Goal: Transaction & Acquisition: Purchase product/service

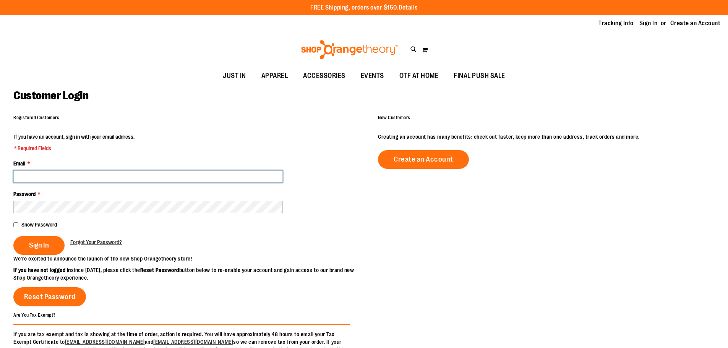
click at [44, 172] on input "Email *" at bounding box center [147, 176] width 269 height 12
type input "**********"
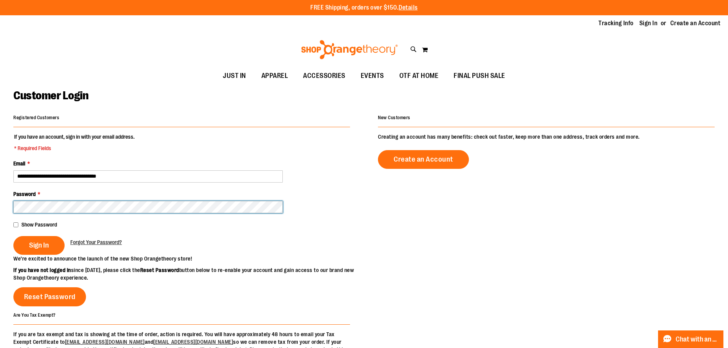
click at [13, 236] on button "Sign In" at bounding box center [38, 245] width 51 height 19
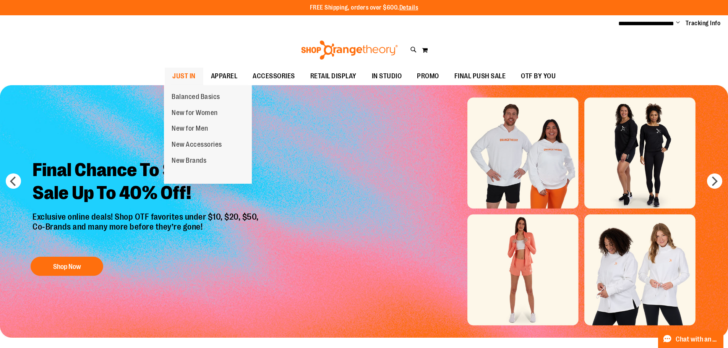
click at [187, 77] on span "JUST IN" at bounding box center [183, 76] width 23 height 17
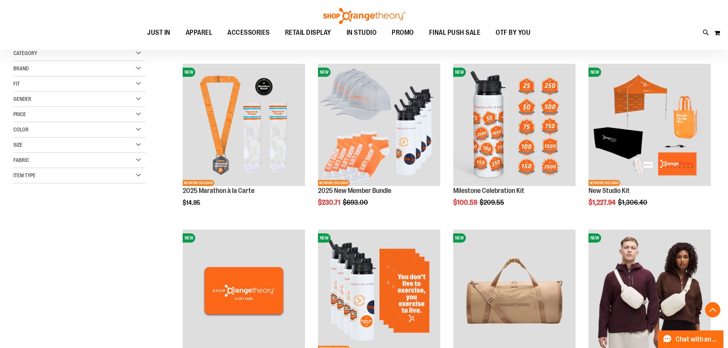
scroll to position [152, 0]
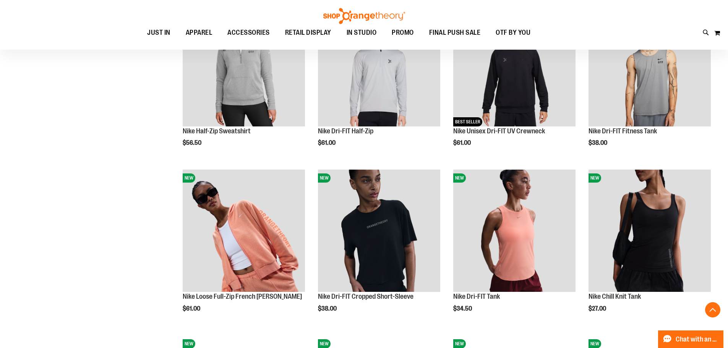
scroll to position [496, 0]
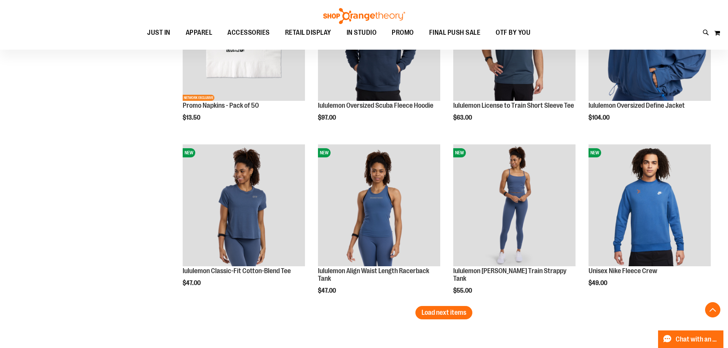
scroll to position [1451, 0]
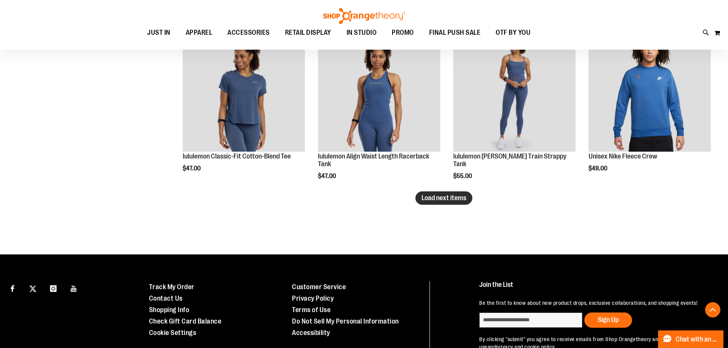
click at [463, 202] on button "Load next items" at bounding box center [443, 197] width 57 height 13
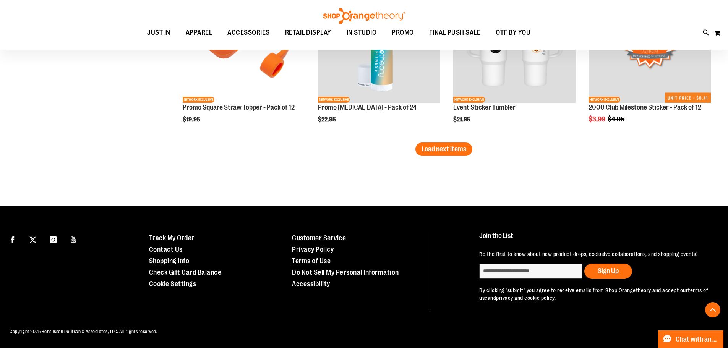
scroll to position [2004, 0]
click at [435, 145] on span "Load next items" at bounding box center [443, 149] width 45 height 8
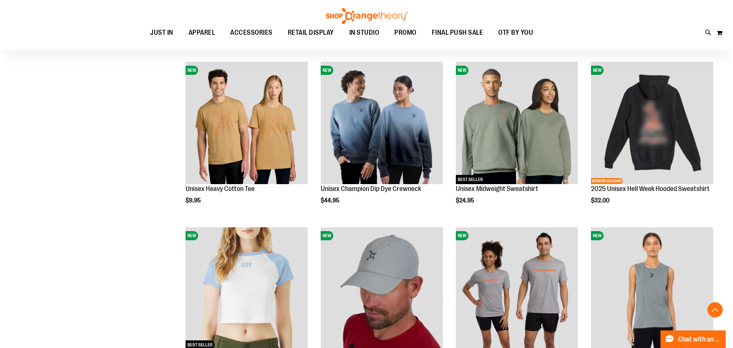
scroll to position [2233, 0]
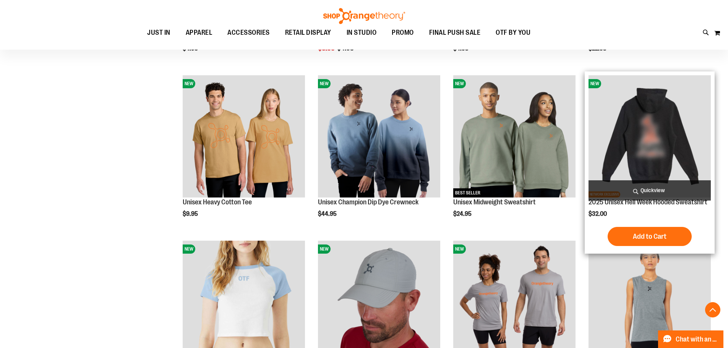
click at [659, 190] on span "Quickview" at bounding box center [649, 190] width 122 height 20
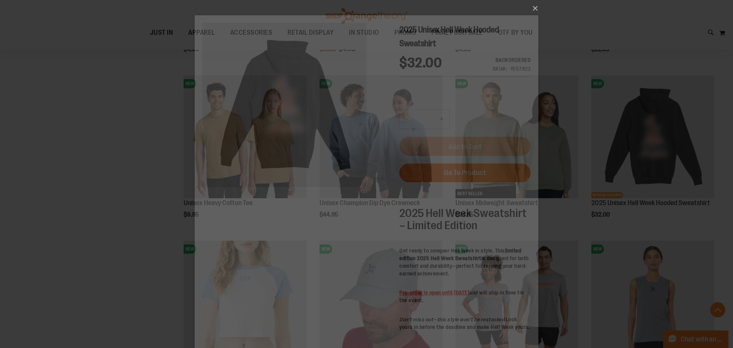
scroll to position [0, 0]
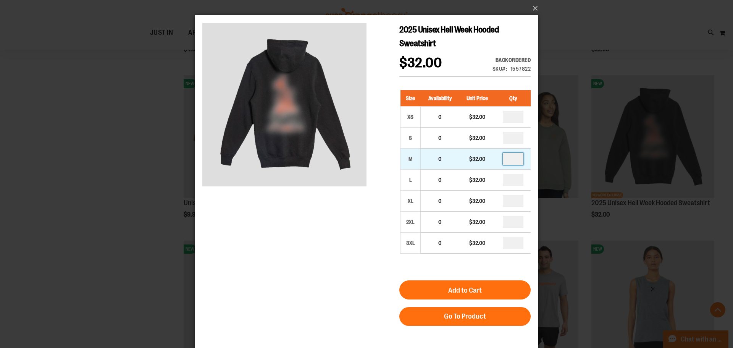
drag, startPoint x: 522, startPoint y: 158, endPoint x: 509, endPoint y: 160, distance: 13.1
click at [509, 160] on input "number" at bounding box center [513, 159] width 21 height 12
type input "*"
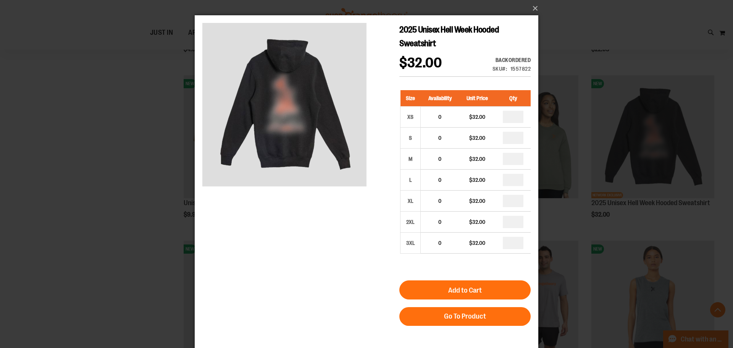
click at [341, 262] on div "2025 Unisex Hell Week Hooded Sweatshirt $32.00 Backordered Only %1 left SKU 155…" at bounding box center [366, 265] width 328 height 485
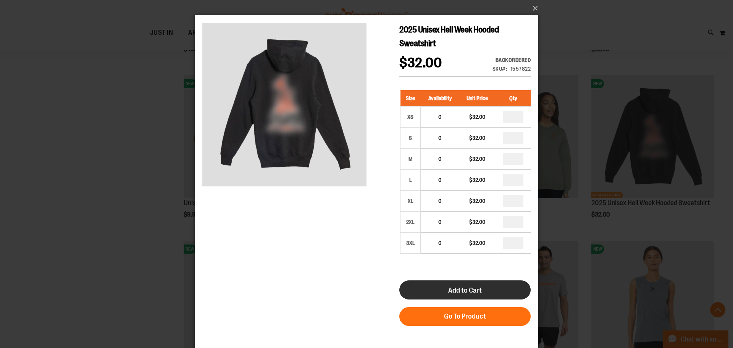
click at [497, 285] on button "Add to Cart" at bounding box center [464, 289] width 131 height 19
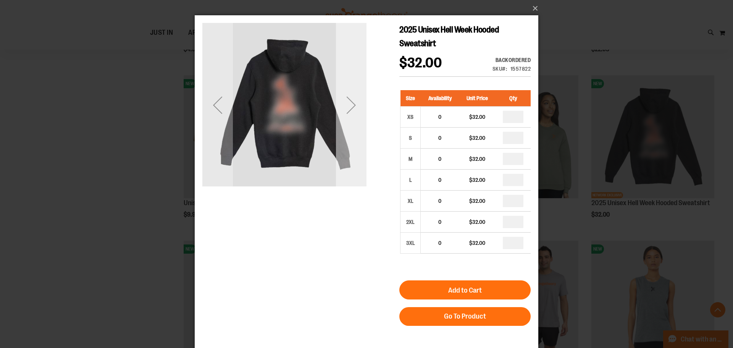
click at [354, 104] on div "Next" at bounding box center [351, 105] width 31 height 31
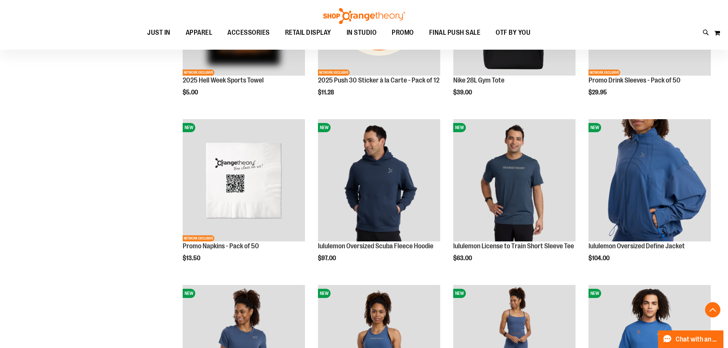
scroll to position [266, 0]
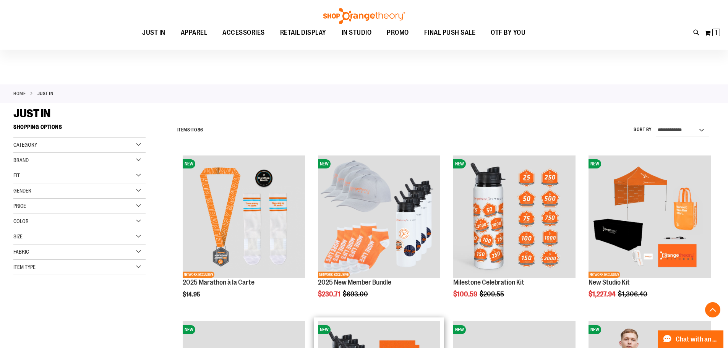
scroll to position [2396, 0]
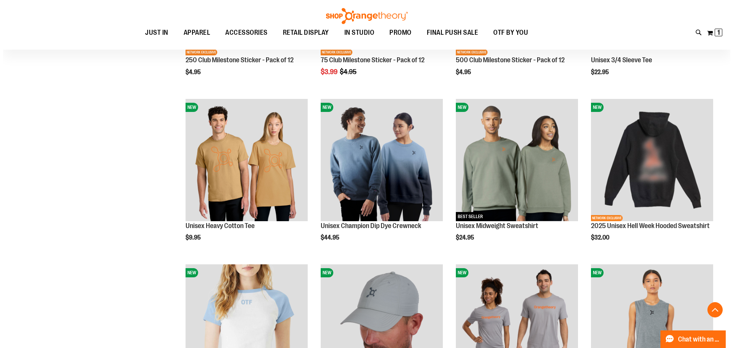
scroll to position [2205, 0]
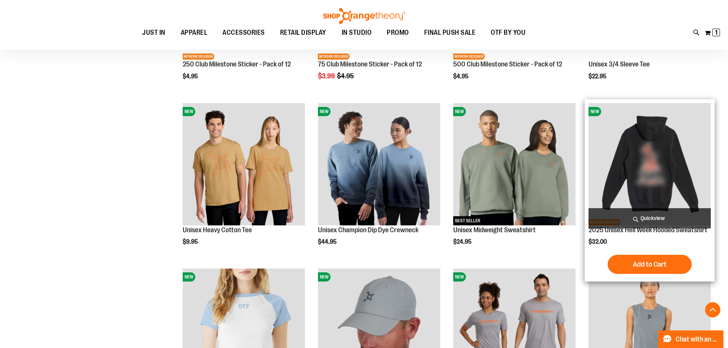
click at [659, 219] on span "Quickview" at bounding box center [649, 218] width 122 height 20
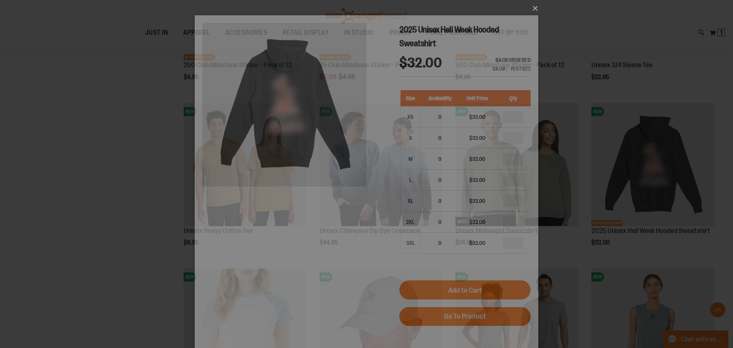
scroll to position [0, 0]
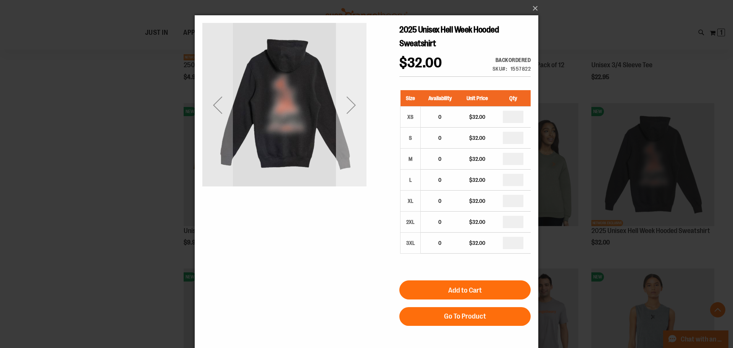
click at [357, 107] on div "Next" at bounding box center [351, 105] width 31 height 31
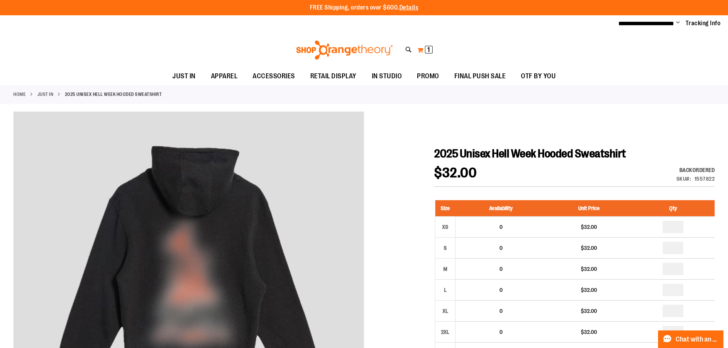
click at [427, 52] on span "1 1 items" at bounding box center [429, 50] width 8 height 8
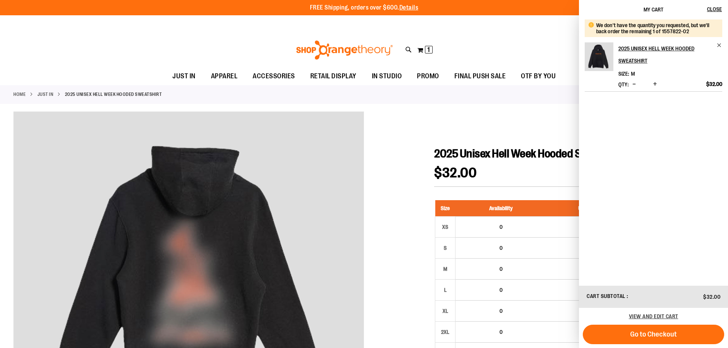
click at [503, 46] on div "Toggle Nav Search Popular Suggestions Advanced Search" at bounding box center [364, 49] width 728 height 35
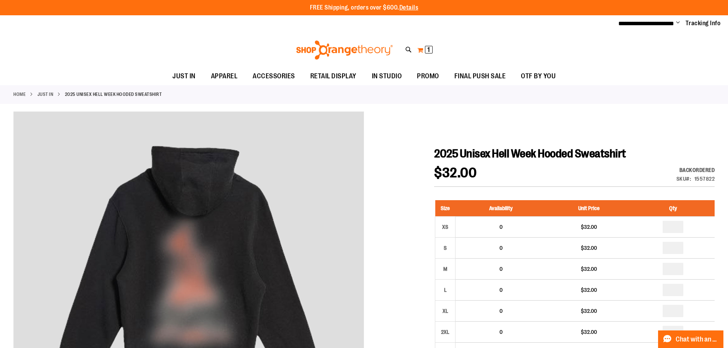
click at [429, 52] on span "1" at bounding box center [428, 50] width 3 height 8
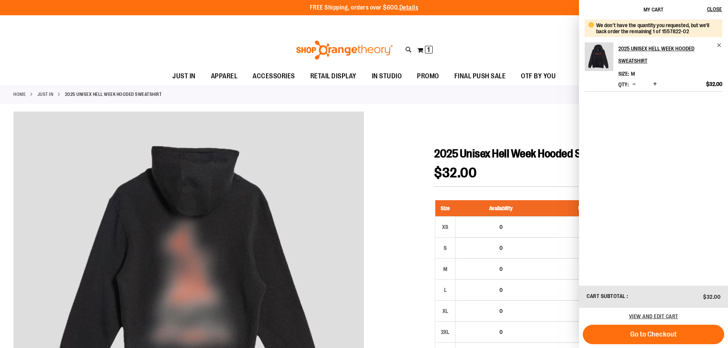
click at [474, 47] on div "Toggle Nav Search Popular Suggestions Advanced Search" at bounding box center [364, 49] width 728 height 35
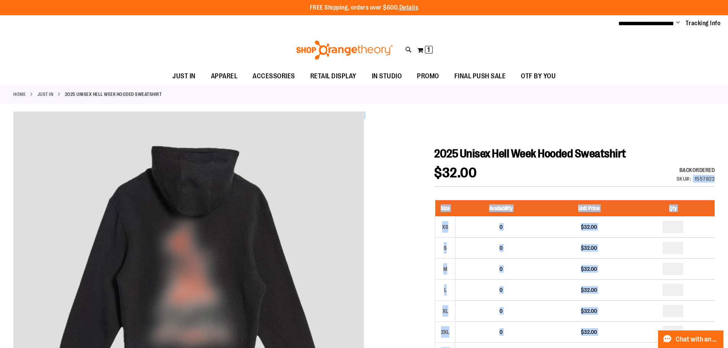
drag, startPoint x: 694, startPoint y: 179, endPoint x: 714, endPoint y: 179, distance: 20.6
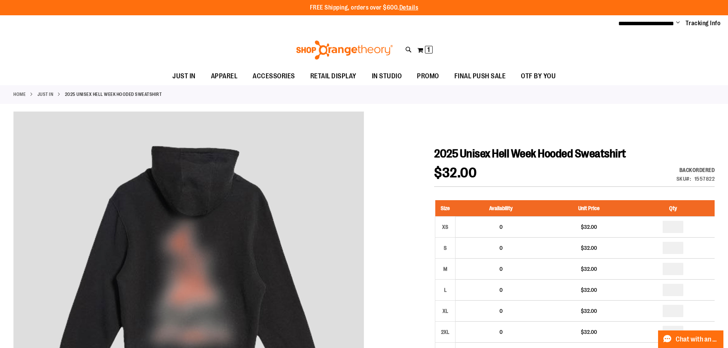
click at [705, 147] on h1 "2025 Unisex Hell Week Hooded Sweatshirt" at bounding box center [574, 154] width 280 height 14
click at [429, 49] on span "1" at bounding box center [428, 50] width 3 height 8
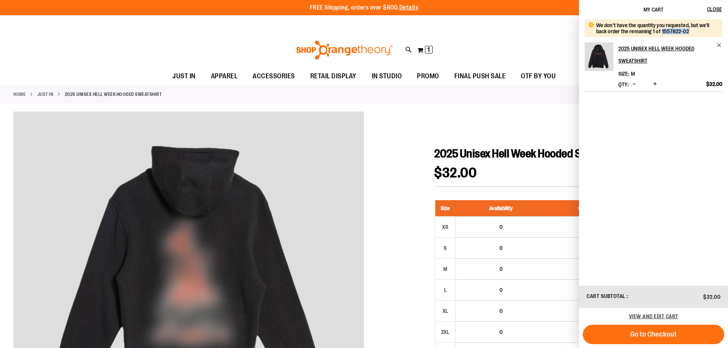
drag, startPoint x: 661, startPoint y: 33, endPoint x: 686, endPoint y: 33, distance: 25.2
click at [686, 33] on div "We don't have the quantity you requested, but we'll back order the remaining 1 …" at bounding box center [656, 28] width 120 height 12
copy div "1557822-02"
click at [534, 47] on div "Toggle Nav Search Popular Suggestions Advanced Search" at bounding box center [364, 49] width 728 height 35
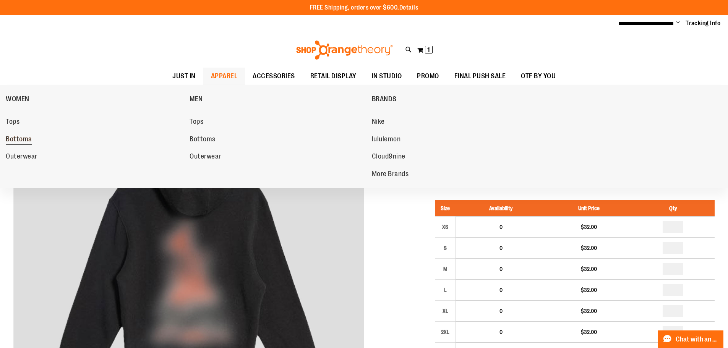
click at [19, 137] on span "Bottoms" at bounding box center [19, 140] width 26 height 10
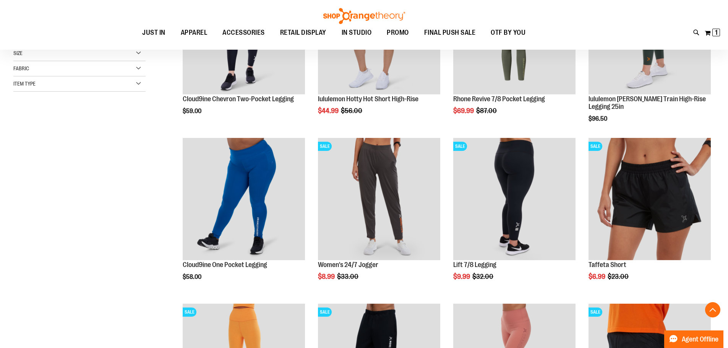
scroll to position [191, 0]
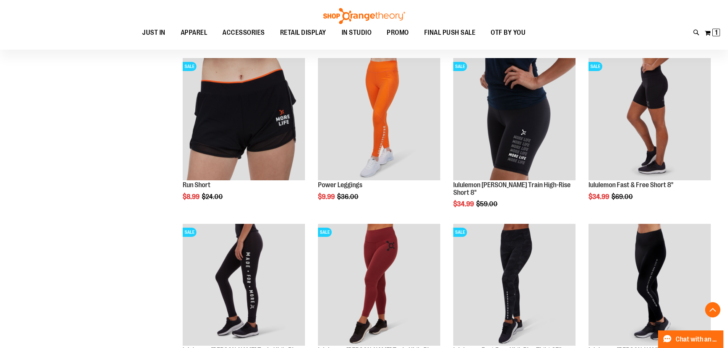
scroll to position [763, 0]
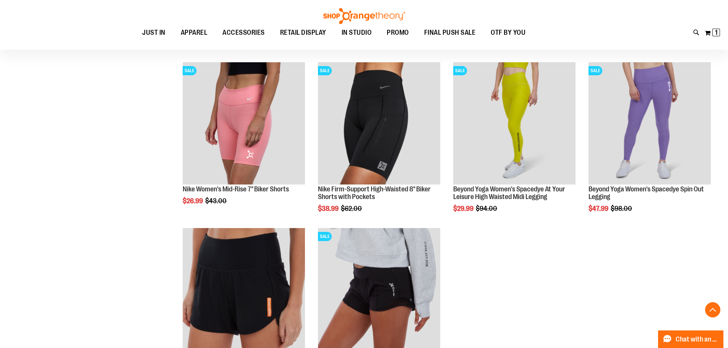
scroll to position [1184, 0]
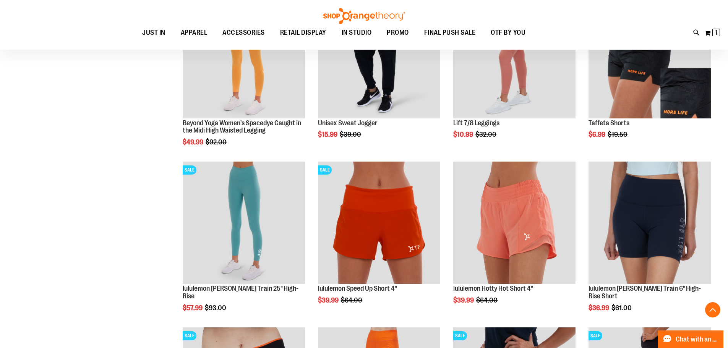
scroll to position [611, 0]
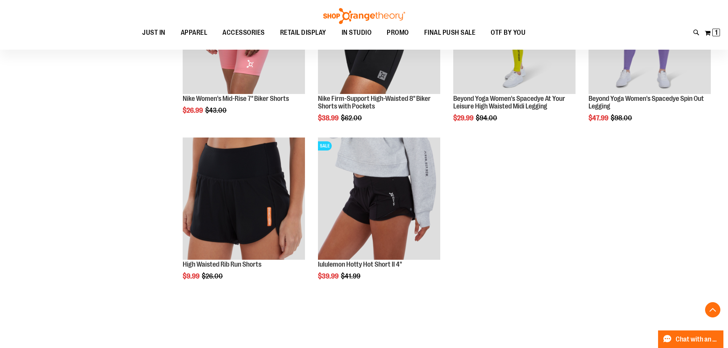
scroll to position [1222, 0]
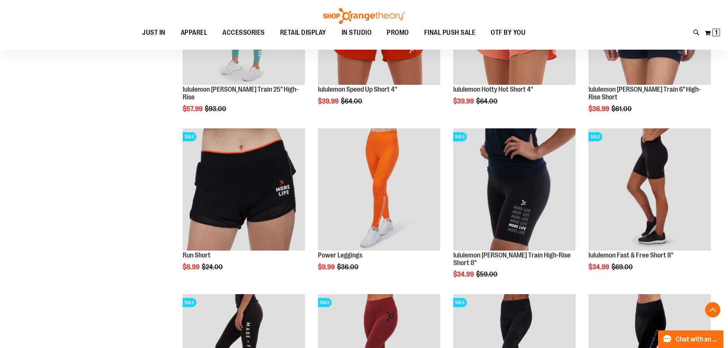
scroll to position [649, 0]
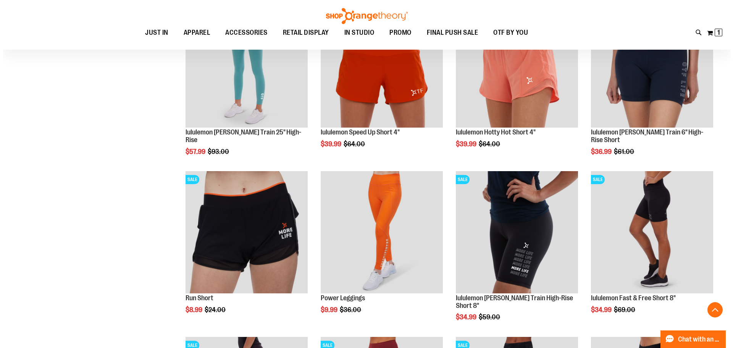
scroll to position [649, 0]
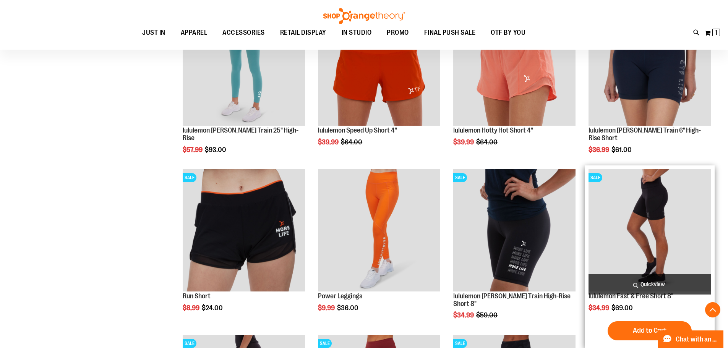
click at [655, 282] on span "Quickview" at bounding box center [649, 284] width 122 height 20
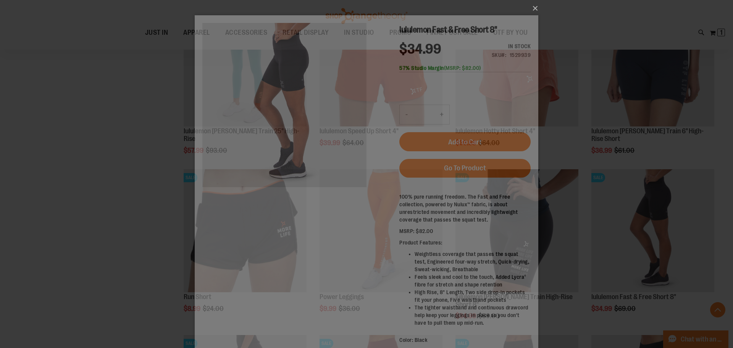
scroll to position [0, 0]
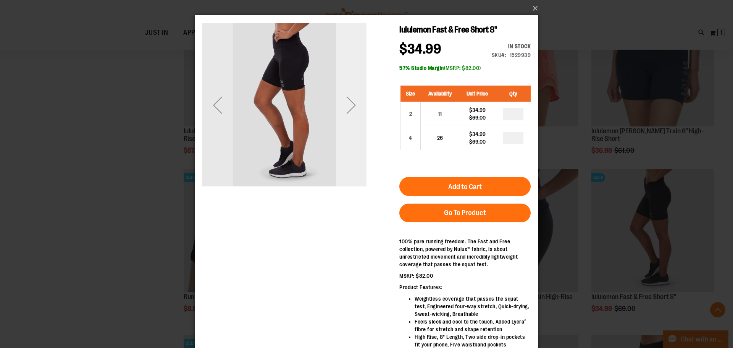
click at [348, 111] on div "Next" at bounding box center [351, 105] width 31 height 31
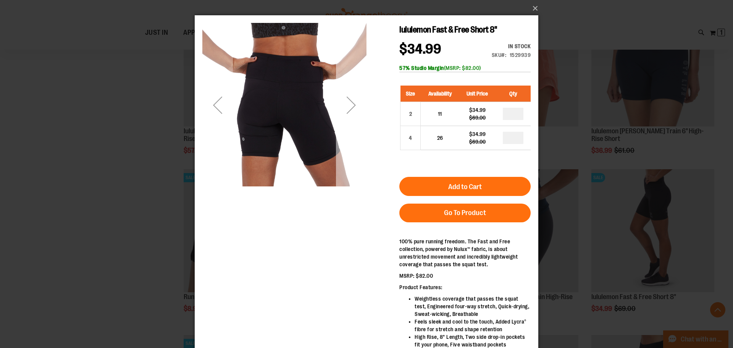
click at [348, 111] on div "Next" at bounding box center [351, 105] width 31 height 31
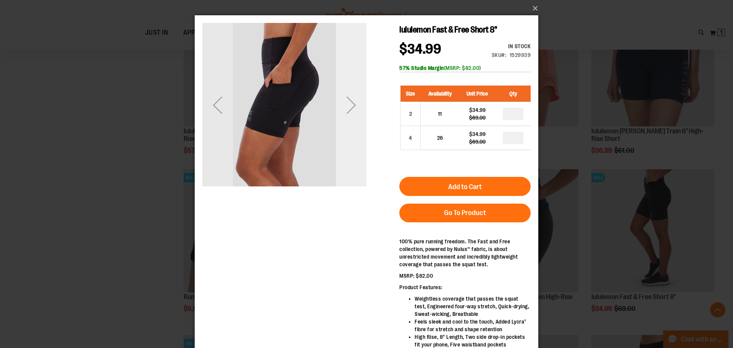
click at [348, 111] on div "Next" at bounding box center [351, 105] width 31 height 31
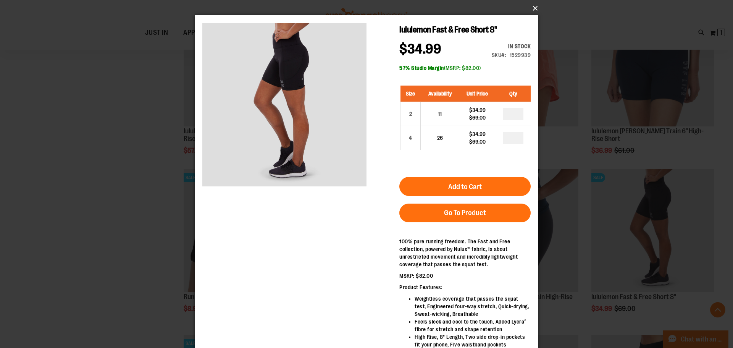
click at [536, 7] on button "×" at bounding box center [369, 8] width 344 height 17
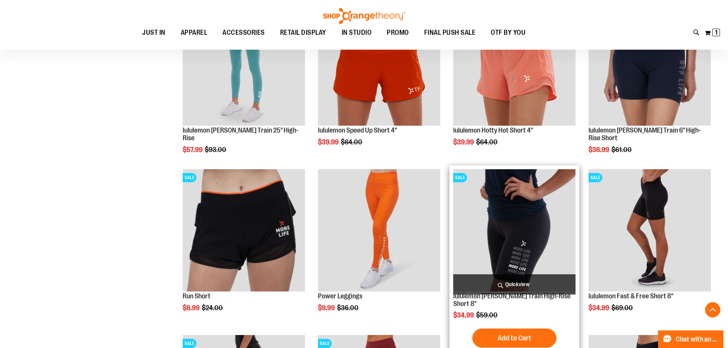
click at [509, 281] on span "Quickview" at bounding box center [514, 284] width 122 height 20
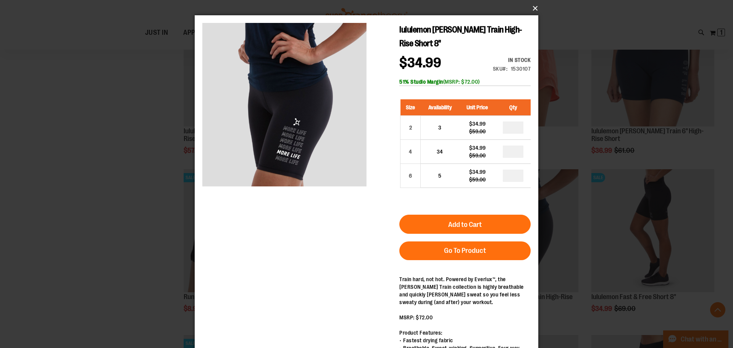
click at [536, 6] on button "×" at bounding box center [369, 8] width 344 height 17
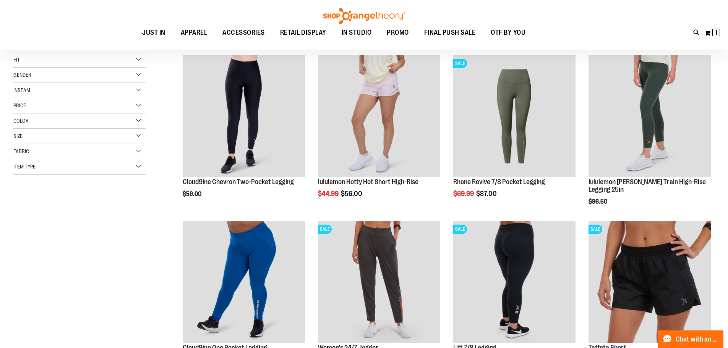
scroll to position [114, 0]
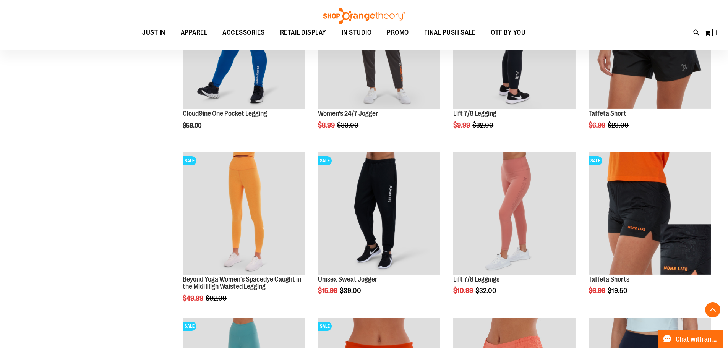
scroll to position [152, 0]
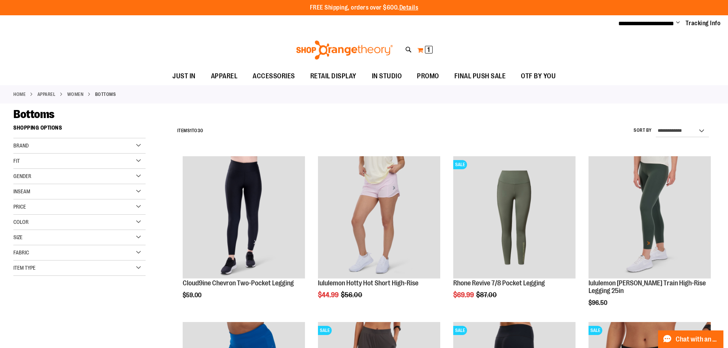
click at [430, 52] on span "1 1 items" at bounding box center [429, 50] width 8 height 8
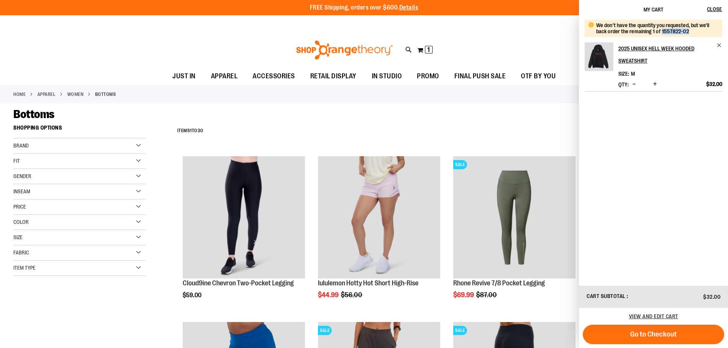
drag, startPoint x: 691, startPoint y: 31, endPoint x: 661, endPoint y: 35, distance: 30.8
click at [661, 35] on div "We don't have the quantity you requested, but we'll back order the remaining 1 …" at bounding box center [652, 28] width 137 height 18
copy div "1557822-02"
click at [480, 53] on div "Toggle Nav Search Popular Suggestions Advanced Search" at bounding box center [364, 49] width 728 height 35
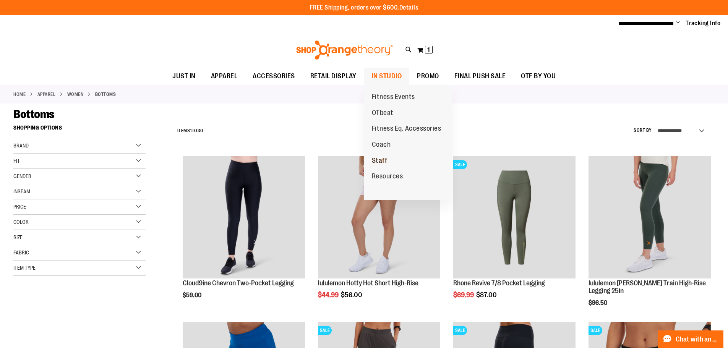
click at [383, 160] on span "Staff" at bounding box center [380, 162] width 16 height 10
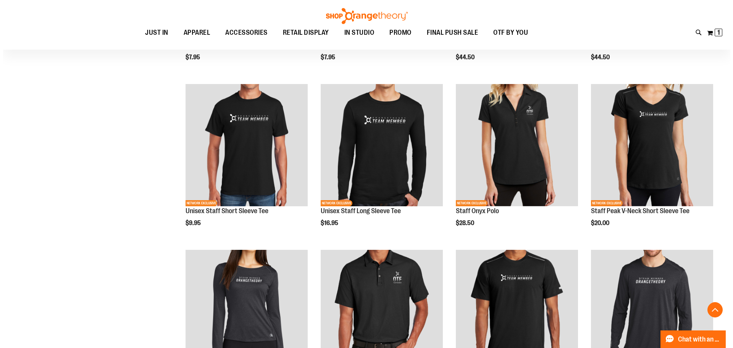
scroll to position [229, 0]
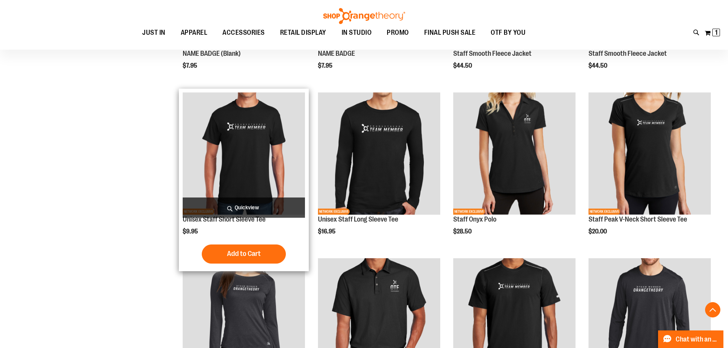
click at [249, 209] on span "Quickview" at bounding box center [244, 207] width 122 height 20
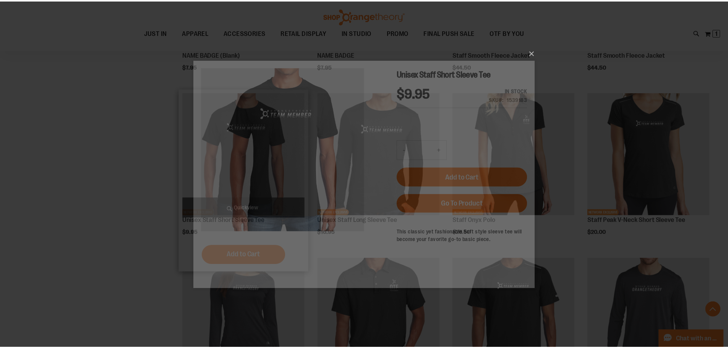
scroll to position [0, 0]
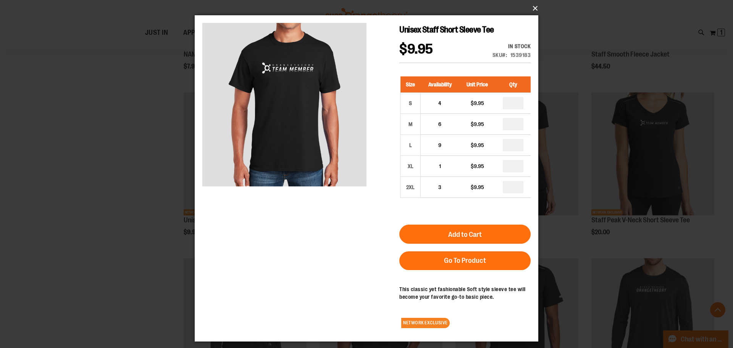
click at [537, 8] on button "×" at bounding box center [369, 8] width 344 height 17
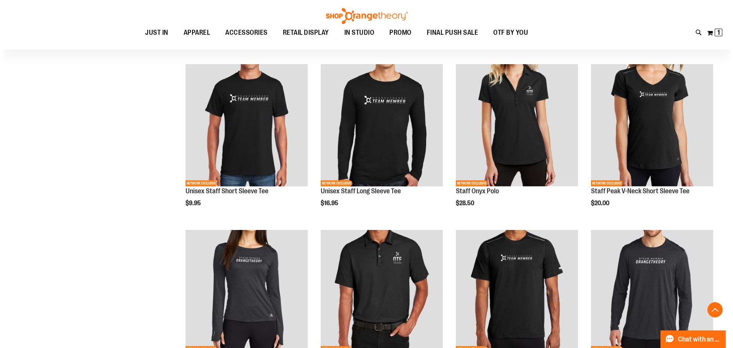
scroll to position [229, 0]
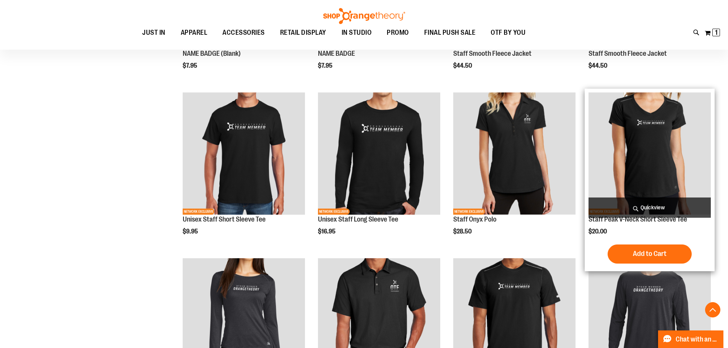
click at [641, 207] on span "Quickview" at bounding box center [649, 207] width 122 height 20
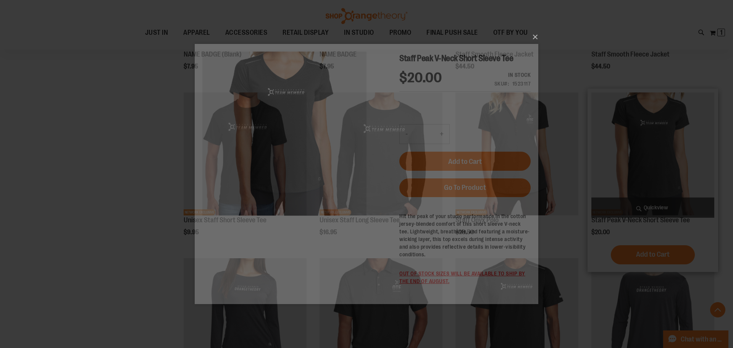
scroll to position [0, 0]
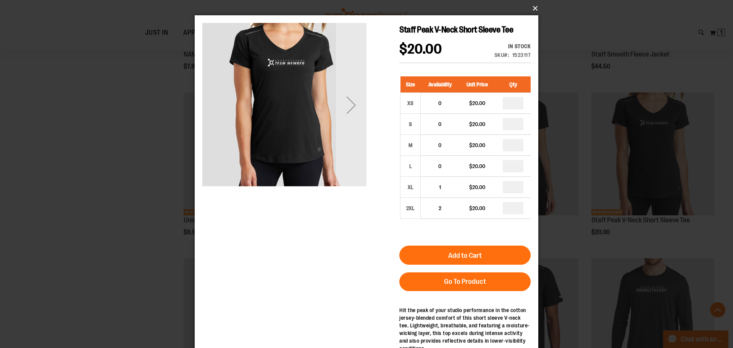
click at [532, 5] on button "×" at bounding box center [369, 8] width 344 height 17
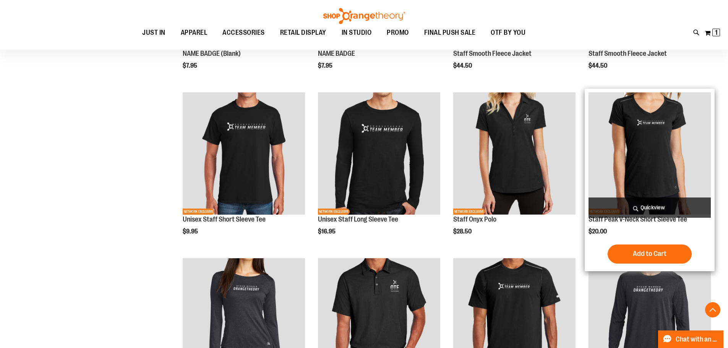
click at [633, 204] on span "Quickview" at bounding box center [649, 207] width 122 height 20
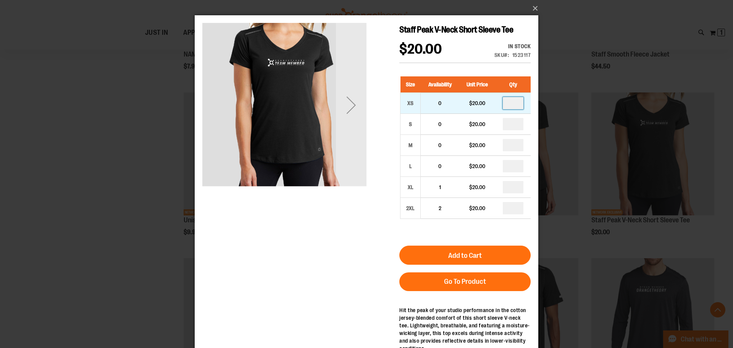
drag, startPoint x: 516, startPoint y: 103, endPoint x: 510, endPoint y: 102, distance: 6.2
click at [510, 102] on input "number" at bounding box center [513, 103] width 21 height 12
type input "*"
click at [311, 234] on div "Staff Peak V-Neck Short Sleeve Tee $20.00 In stock Only %1 left SKU 1523117 Siz…" at bounding box center [366, 217] width 328 height 389
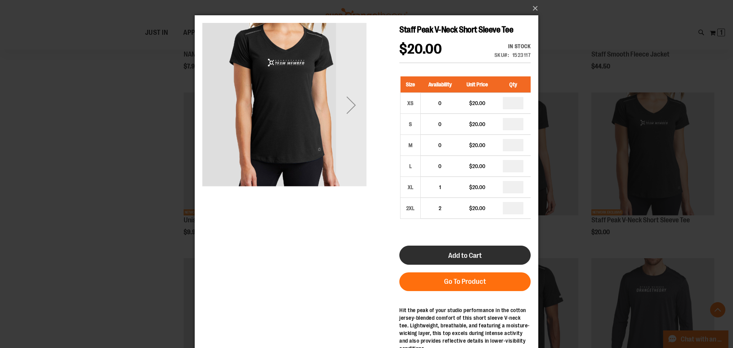
click at [454, 252] on span "Add to Cart" at bounding box center [465, 255] width 34 height 8
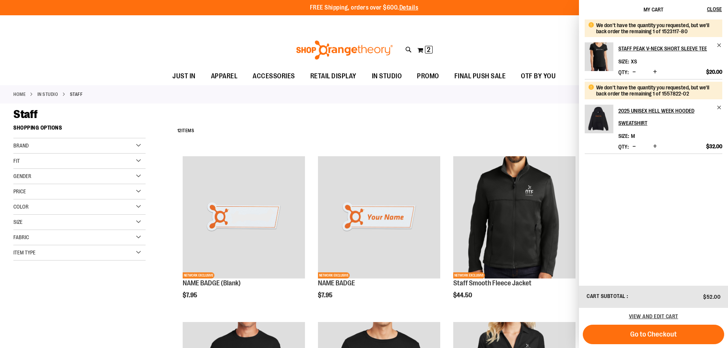
click at [493, 121] on div "**********" at bounding box center [443, 131] width 541 height 20
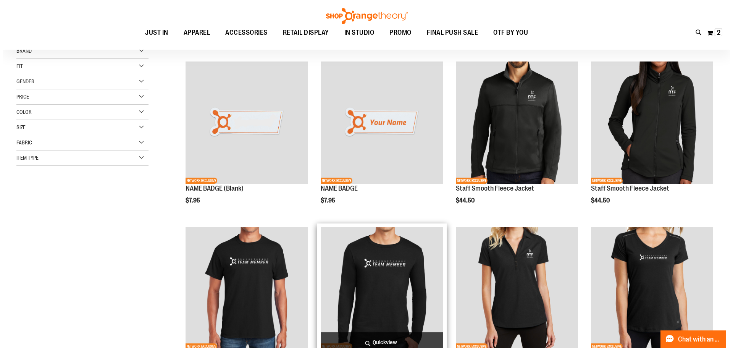
scroll to position [191, 0]
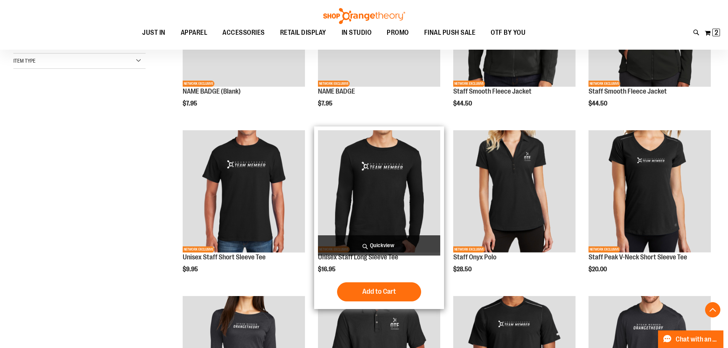
click at [373, 247] on span "Quickview" at bounding box center [379, 245] width 122 height 20
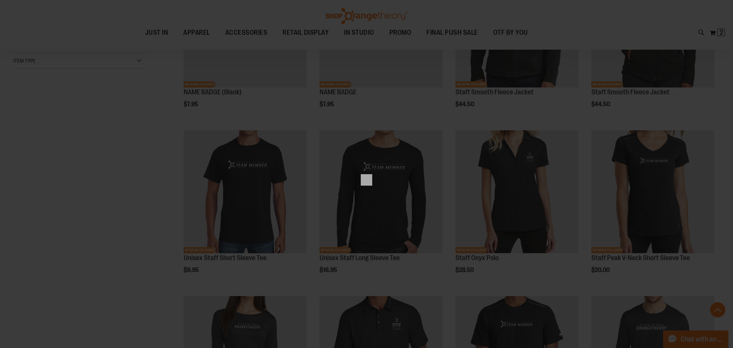
scroll to position [0, 0]
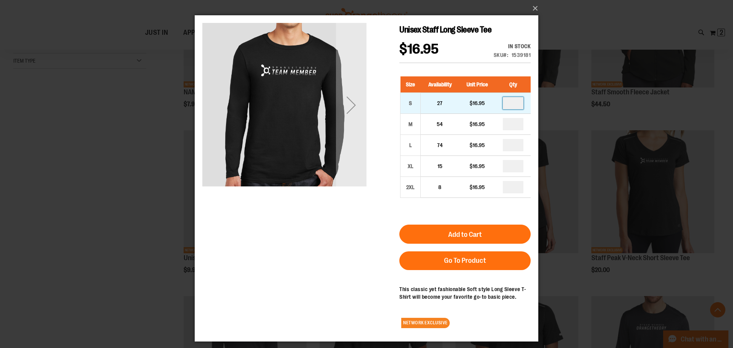
drag, startPoint x: 517, startPoint y: 104, endPoint x: 503, endPoint y: 104, distance: 14.1
click at [503, 104] on td at bounding box center [513, 103] width 35 height 21
type input "*"
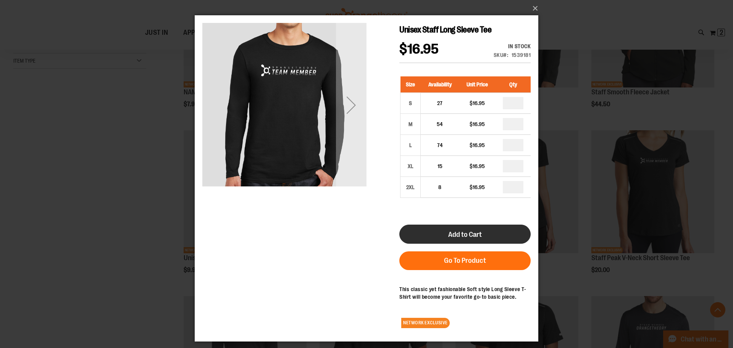
click at [459, 231] on span "Add to Cart" at bounding box center [465, 234] width 34 height 8
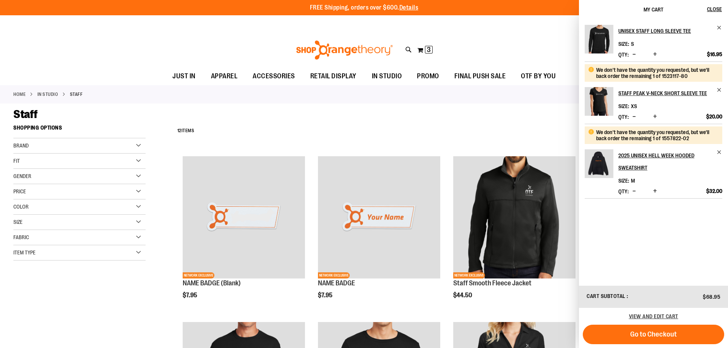
click at [633, 116] on span "Decrease product quantity" at bounding box center [633, 117] width 3 height 8
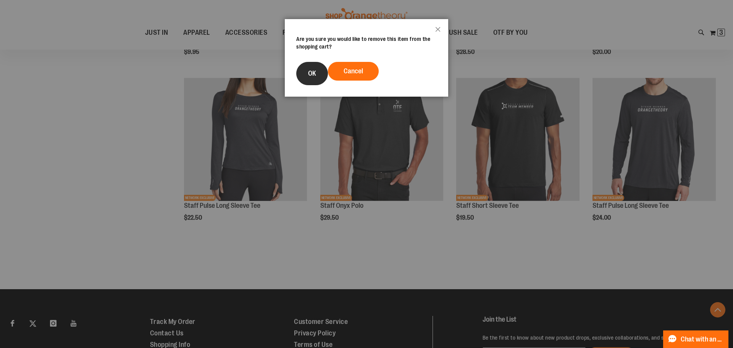
click at [308, 72] on span "OK" at bounding box center [312, 74] width 8 height 8
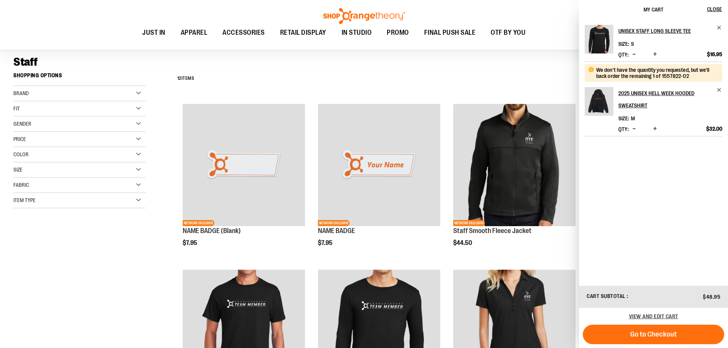
scroll to position [0, 0]
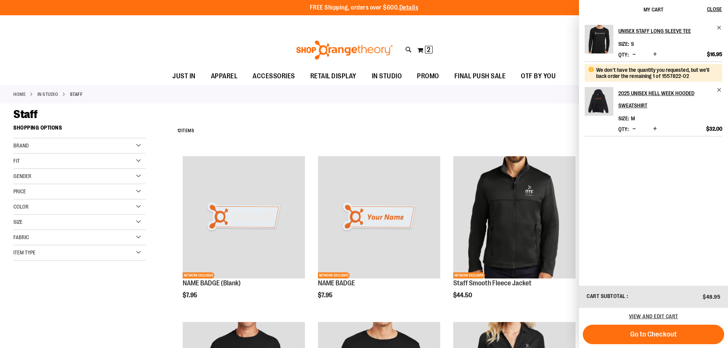
click at [511, 39] on div "Toggle Nav Search Popular Suggestions Advanced Search" at bounding box center [364, 49] width 728 height 35
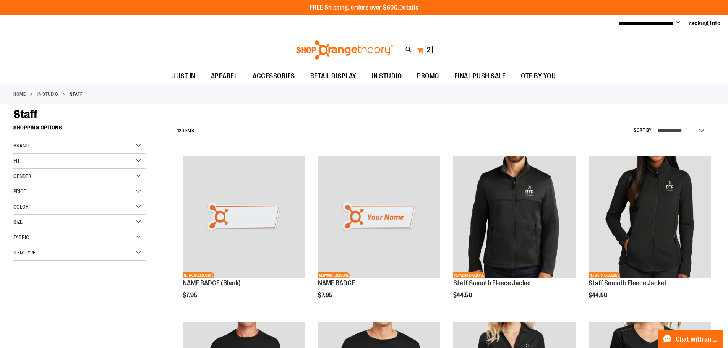
click at [427, 48] on span "2" at bounding box center [428, 50] width 3 height 8
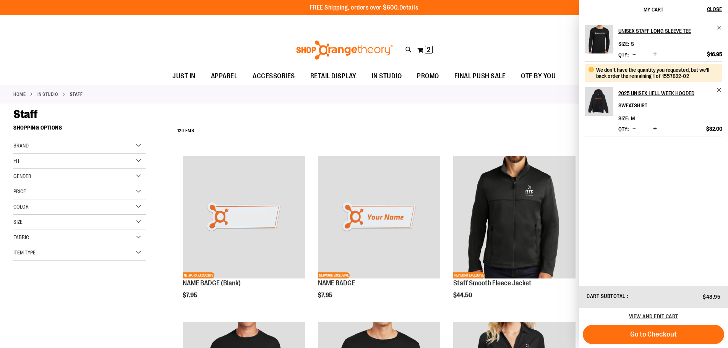
click at [655, 129] on span "Increase product quantity" at bounding box center [655, 129] width 4 height 8
click at [486, 39] on div "Toggle Nav Search Popular Suggestions Advanced Search" at bounding box center [364, 49] width 728 height 35
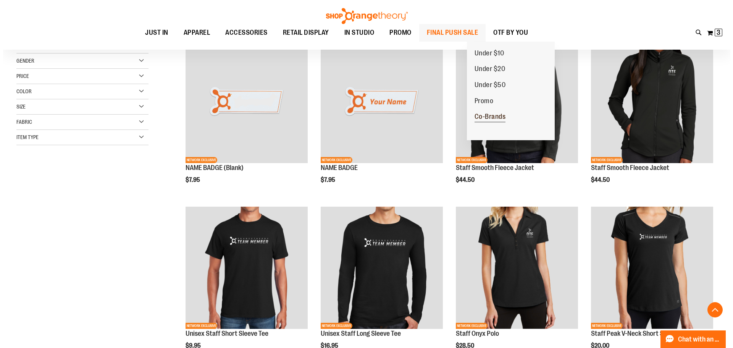
scroll to position [153, 0]
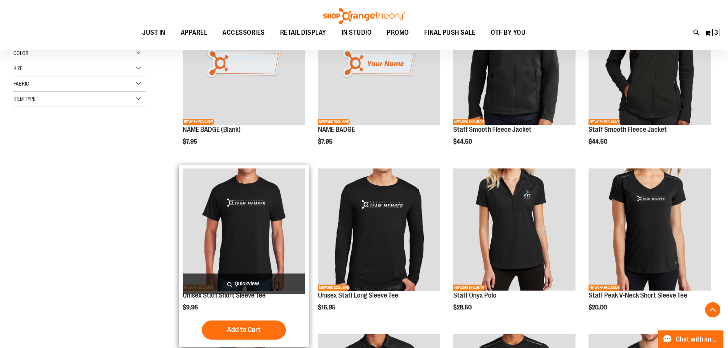
click at [238, 284] on span "Quickview" at bounding box center [244, 283] width 122 height 20
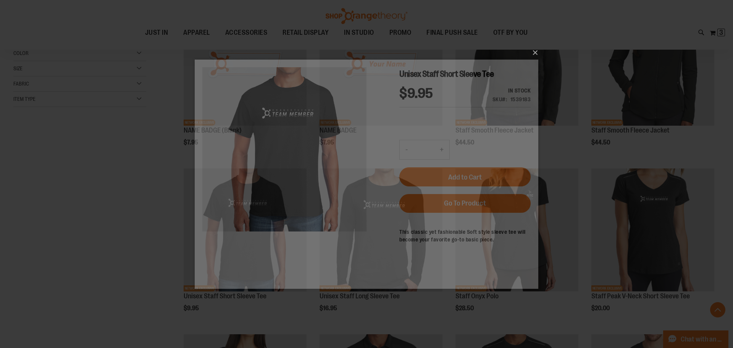
scroll to position [0, 0]
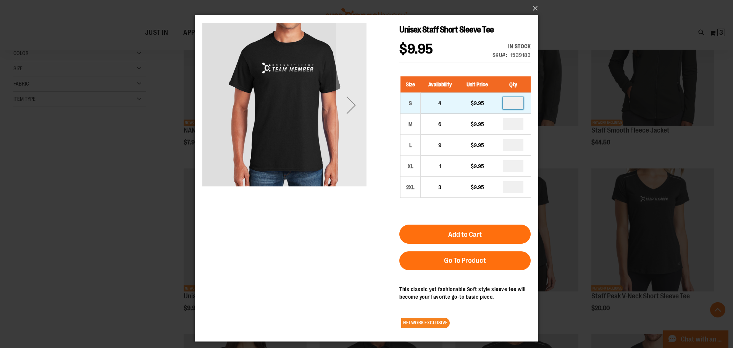
click at [513, 105] on input "number" at bounding box center [513, 103] width 21 height 12
type input "*"
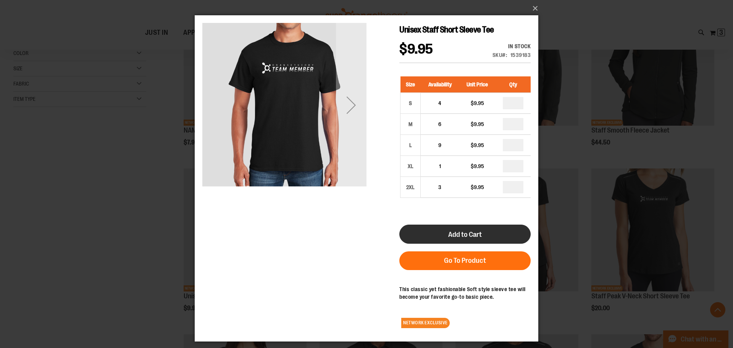
click at [466, 233] on span "Add to Cart" at bounding box center [465, 234] width 34 height 8
